Goal: Information Seeking & Learning: Learn about a topic

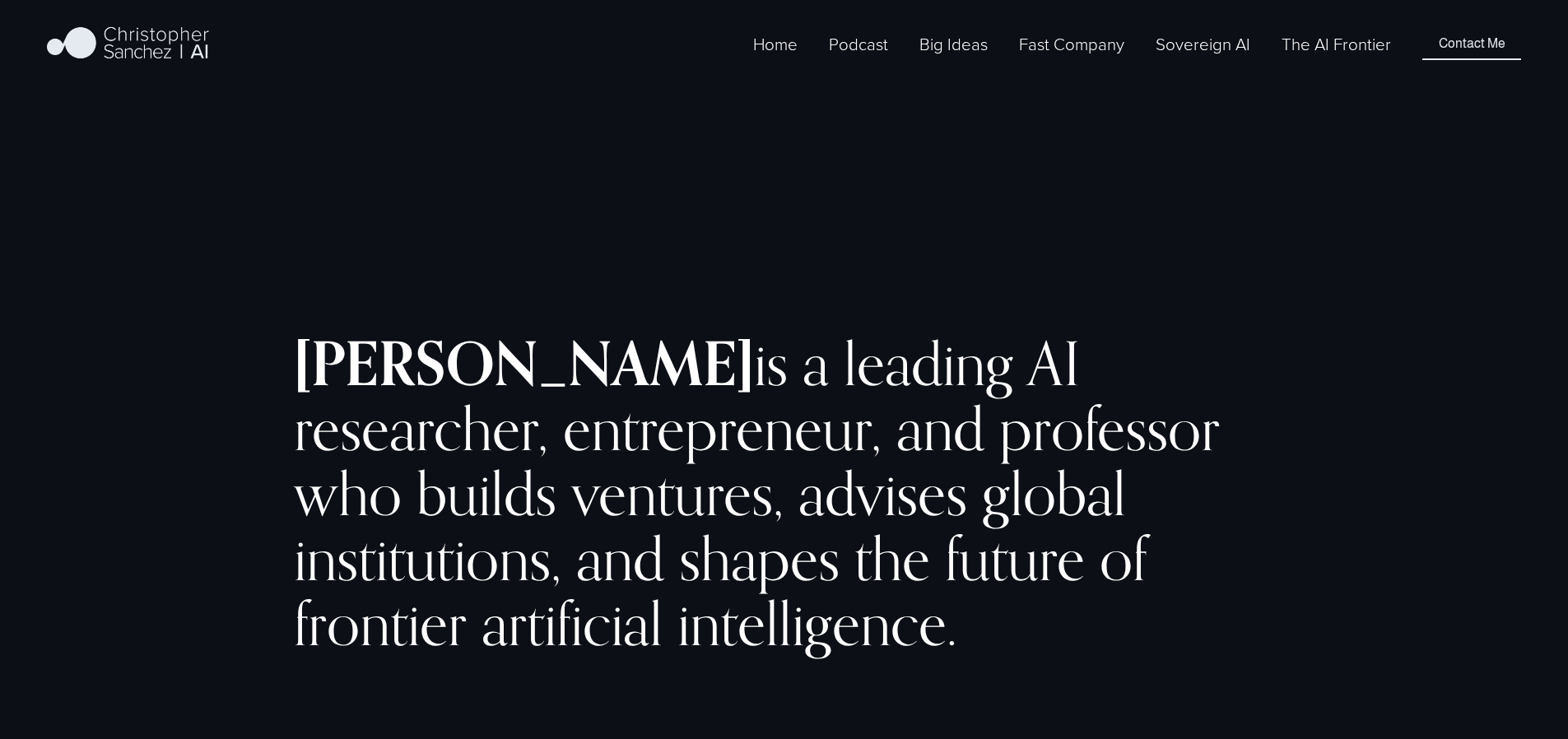
click at [1334, 57] on link "The AI Frontier" at bounding box center [1336, 44] width 110 height 27
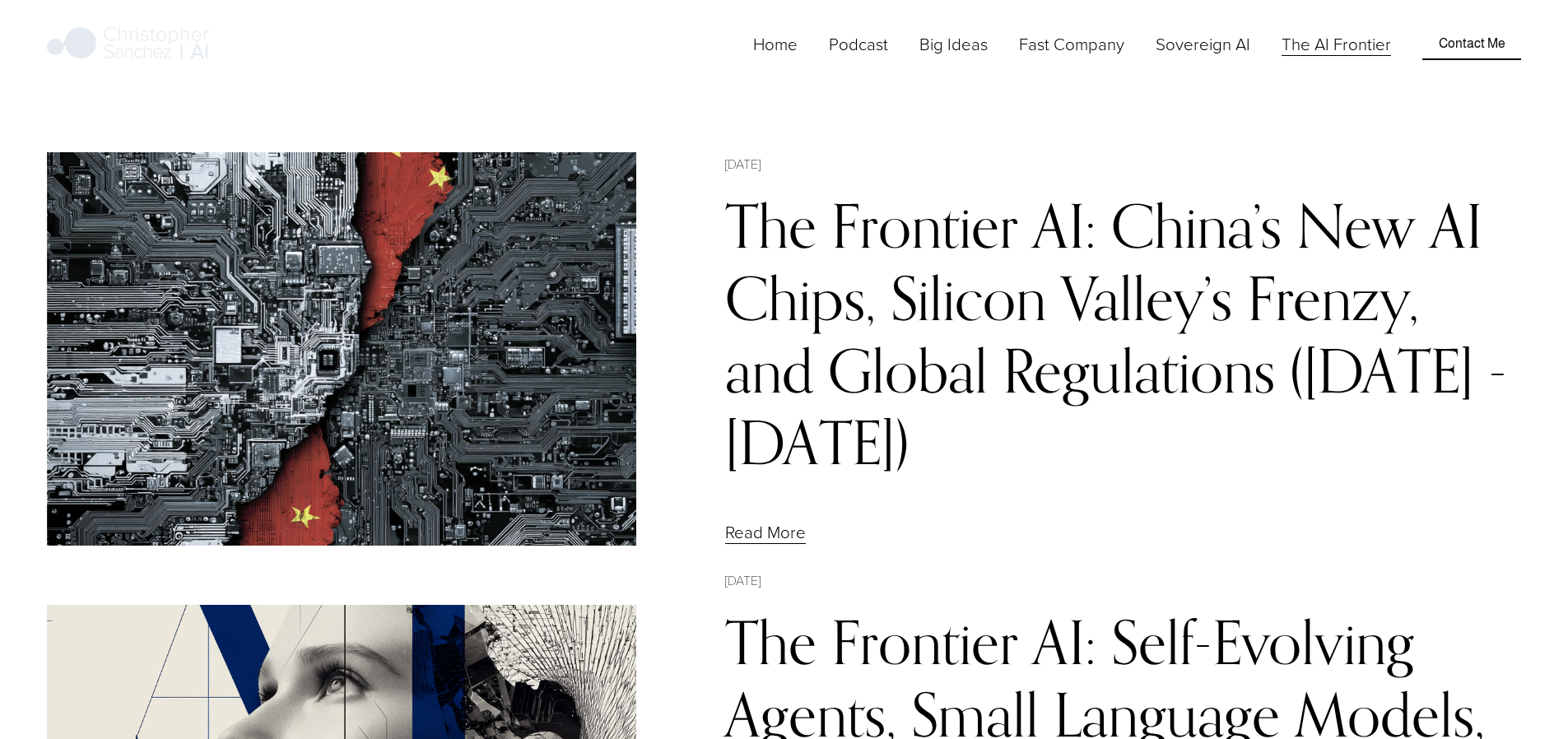
click at [1073, 279] on link "The Frontier AI: China’s New AI Chips, Silicon Valley’s Frenzy, and Global Regu…" at bounding box center [1116, 334] width 782 height 289
